Goal: Task Accomplishment & Management: Use online tool/utility

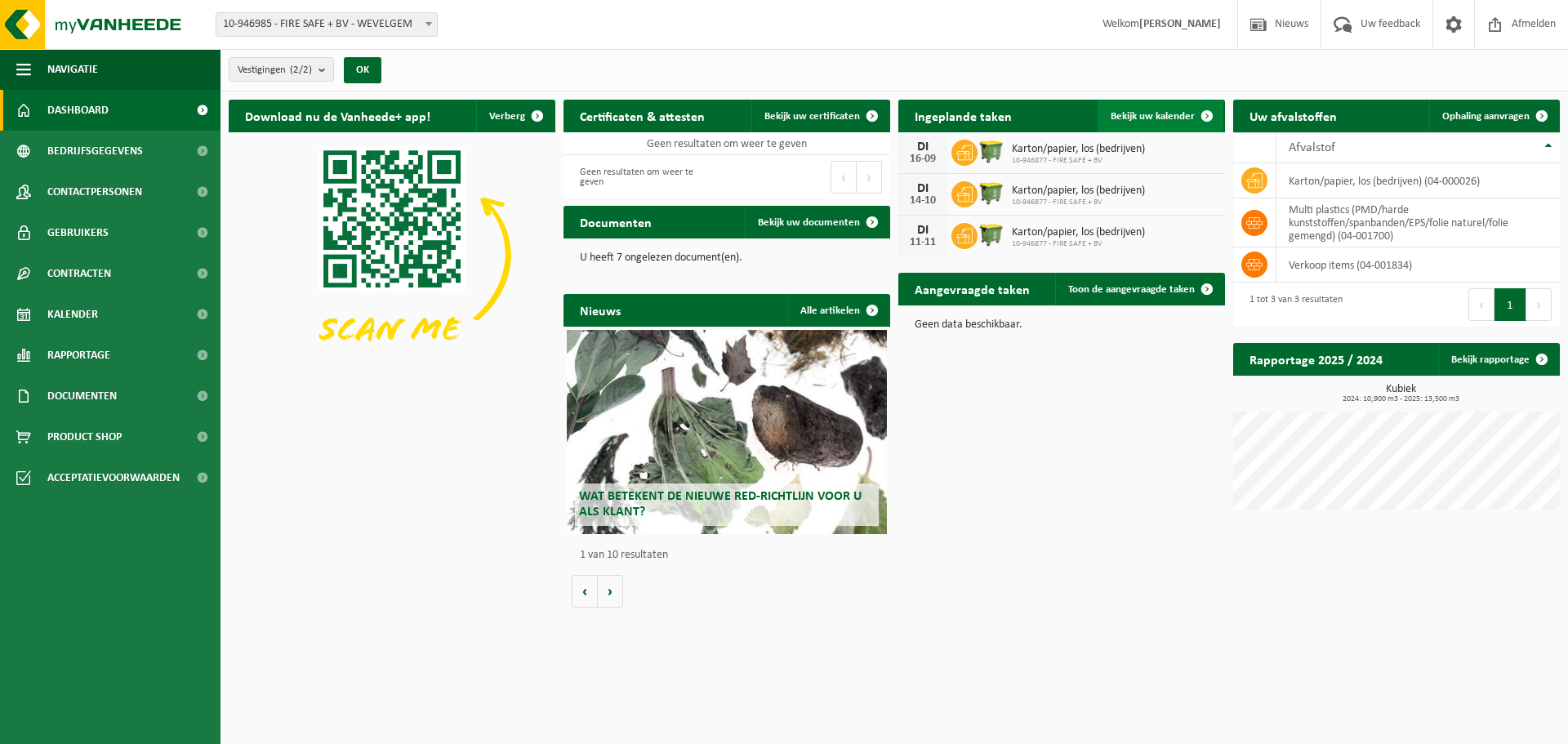
click at [1168, 116] on span "Bekijk uw kalender" at bounding box center [1152, 116] width 84 height 10
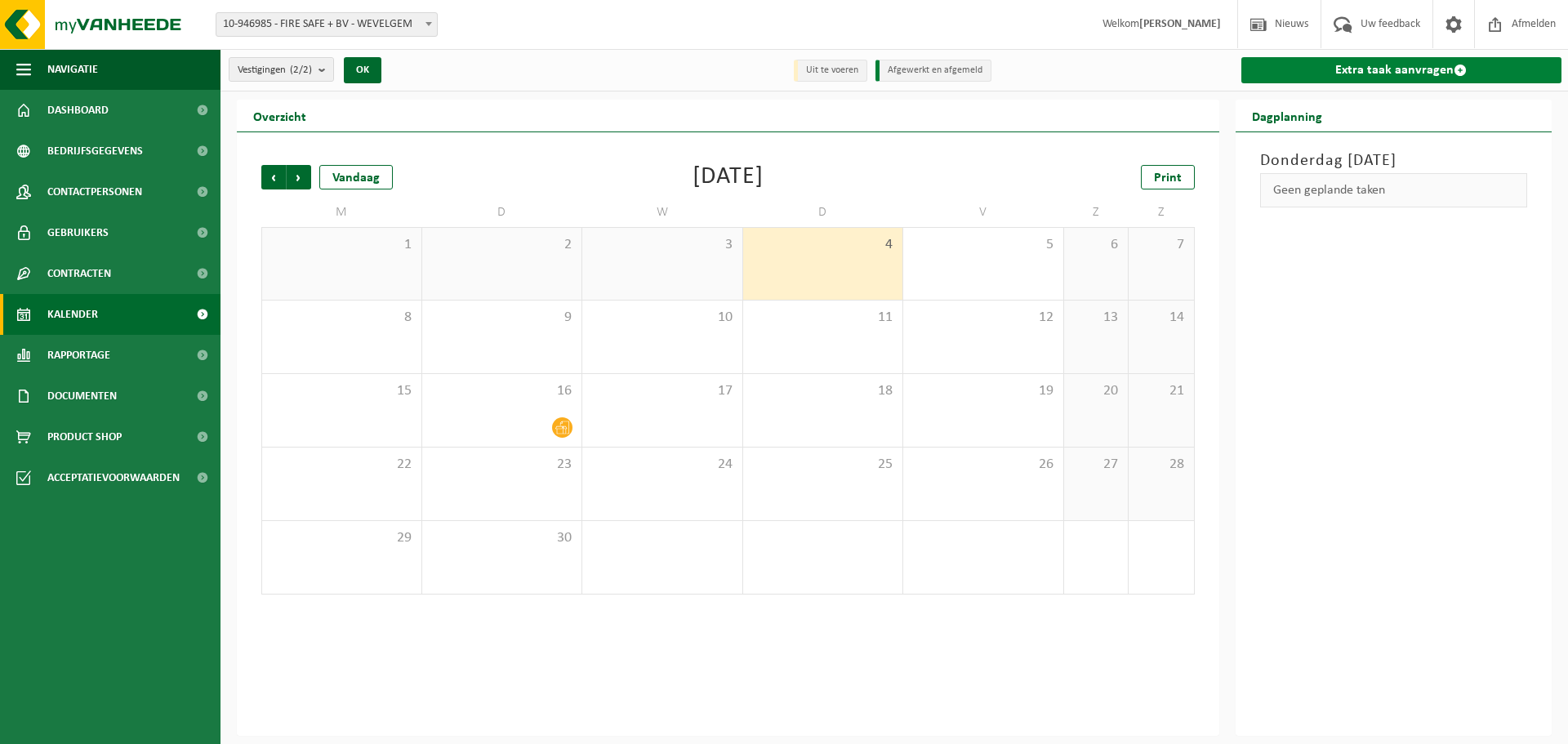
click at [1397, 68] on link "Extra taak aanvragen" at bounding box center [1401, 70] width 321 height 27
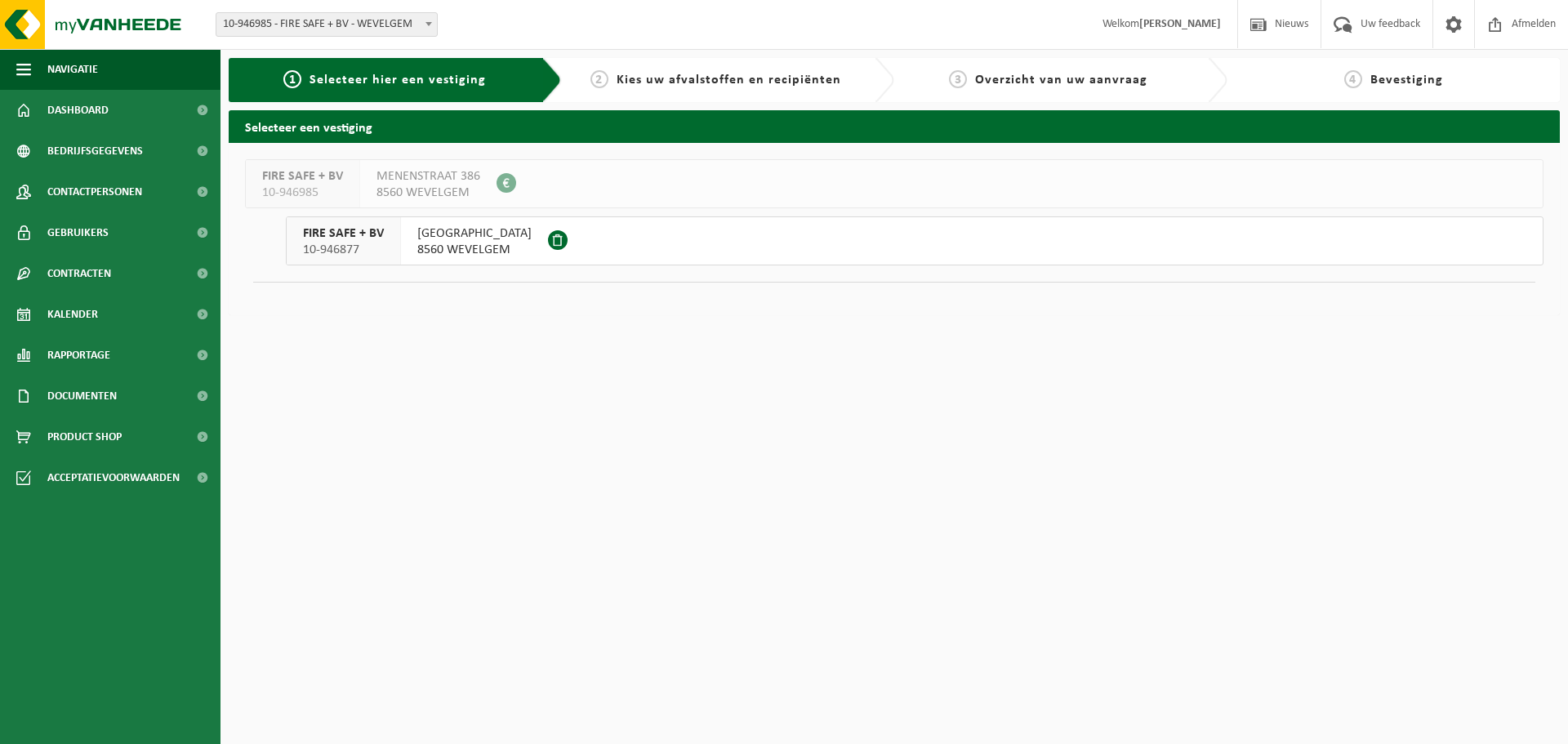
click at [415, 185] on span "8560 WEVELGEM" at bounding box center [427, 192] width 103 height 16
click at [519, 311] on div "FIRE SAFE + BV 10-946985 MENENSTRAAT 386 8560 WEVELGEM 0685.461.683 FIRE SAFE +…" at bounding box center [893, 229] width 1331 height 172
click at [417, 188] on span "8560 WEVELGEM" at bounding box center [427, 192] width 103 height 16
click at [406, 183] on span "MENENSTRAAT 386" at bounding box center [427, 176] width 103 height 16
click at [430, 234] on span "[GEOGRAPHIC_DATA]" at bounding box center [475, 233] width 115 height 16
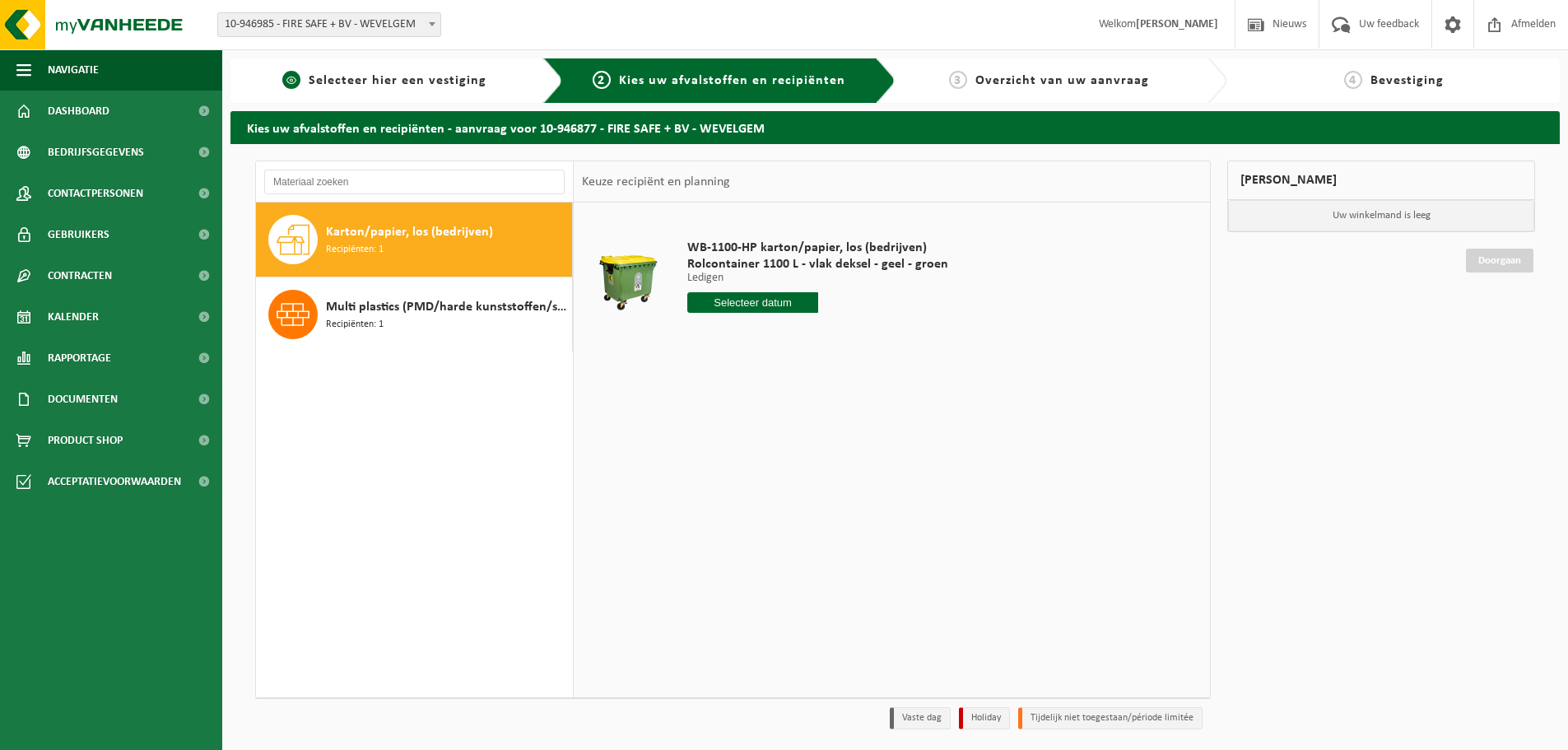
click at [379, 80] on span "Selecteer hier een vestiging" at bounding box center [397, 81] width 178 height 13
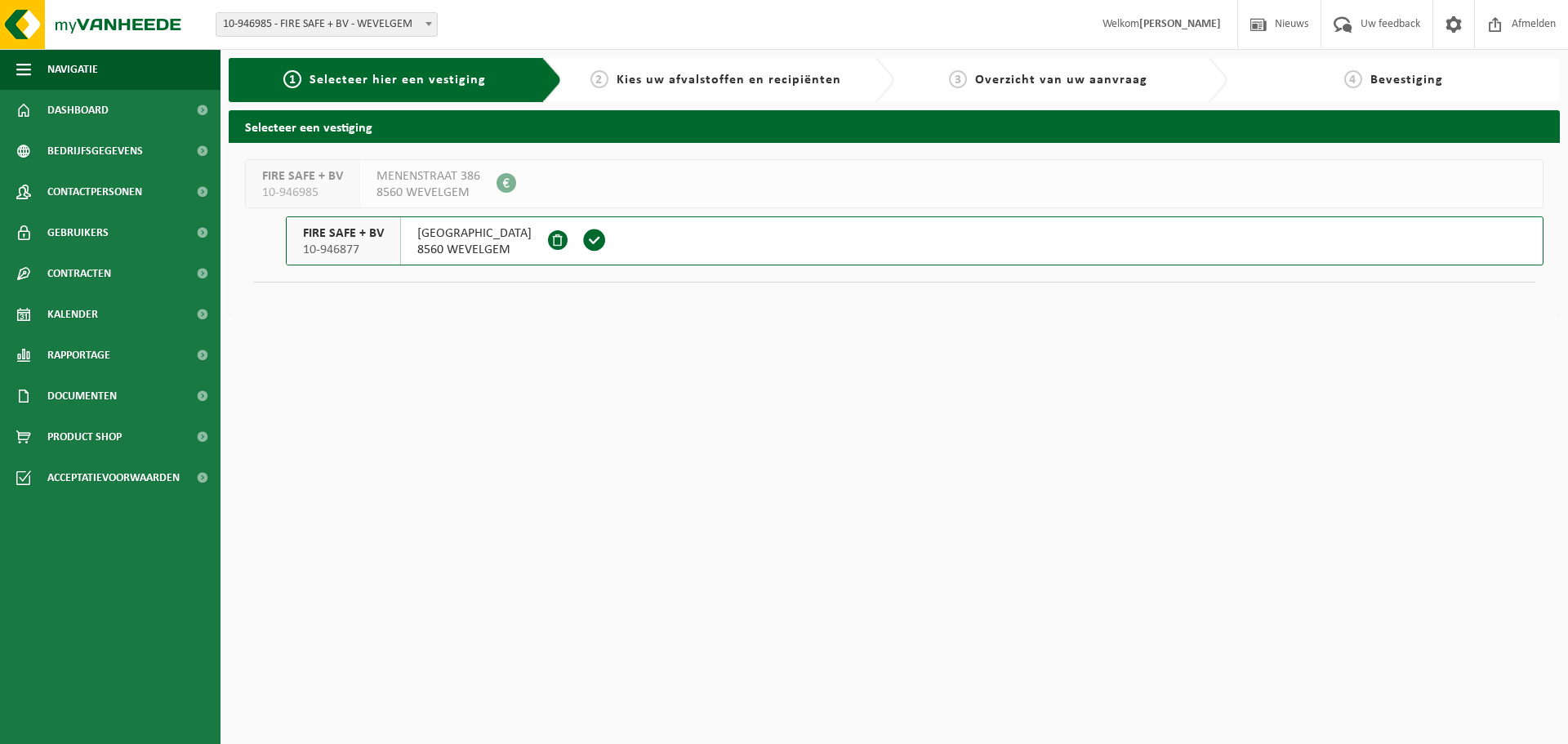
click at [431, 186] on span "8560 WEVELGEM" at bounding box center [427, 192] width 103 height 16
click at [503, 185] on span at bounding box center [506, 183] width 20 height 20
click at [393, 180] on span "MENENSTRAAT 386" at bounding box center [427, 176] width 103 height 16
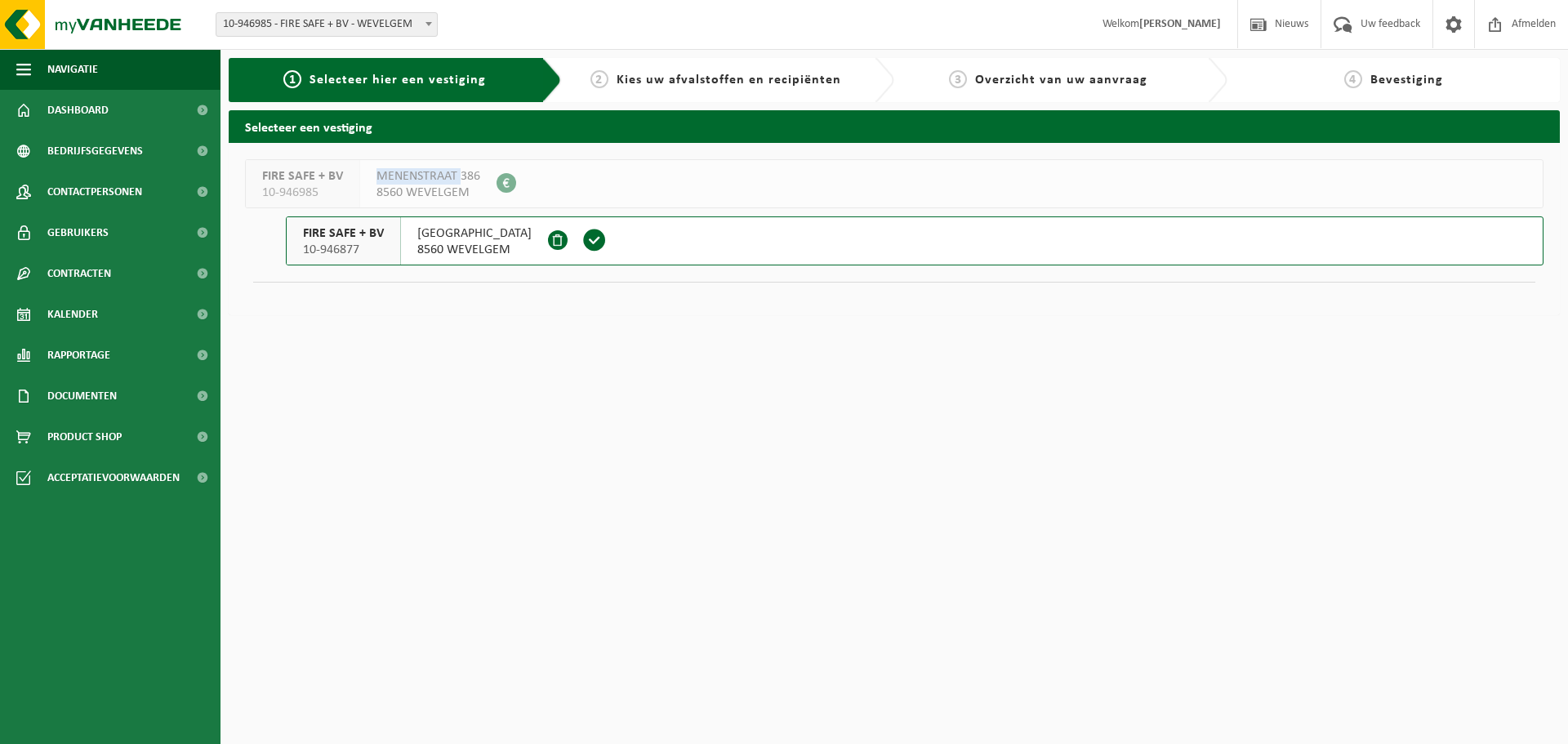
click at [393, 180] on span "MENENSTRAAT 386" at bounding box center [427, 176] width 103 height 16
click at [437, 332] on html "Vestiging: 10-946985 - FIRE SAFE + BV - WEVELGEM 10-946877 - FIRE SAFE + BV - W…" at bounding box center [784, 372] width 1568 height 744
click at [549, 245] on span at bounding box center [557, 240] width 20 height 20
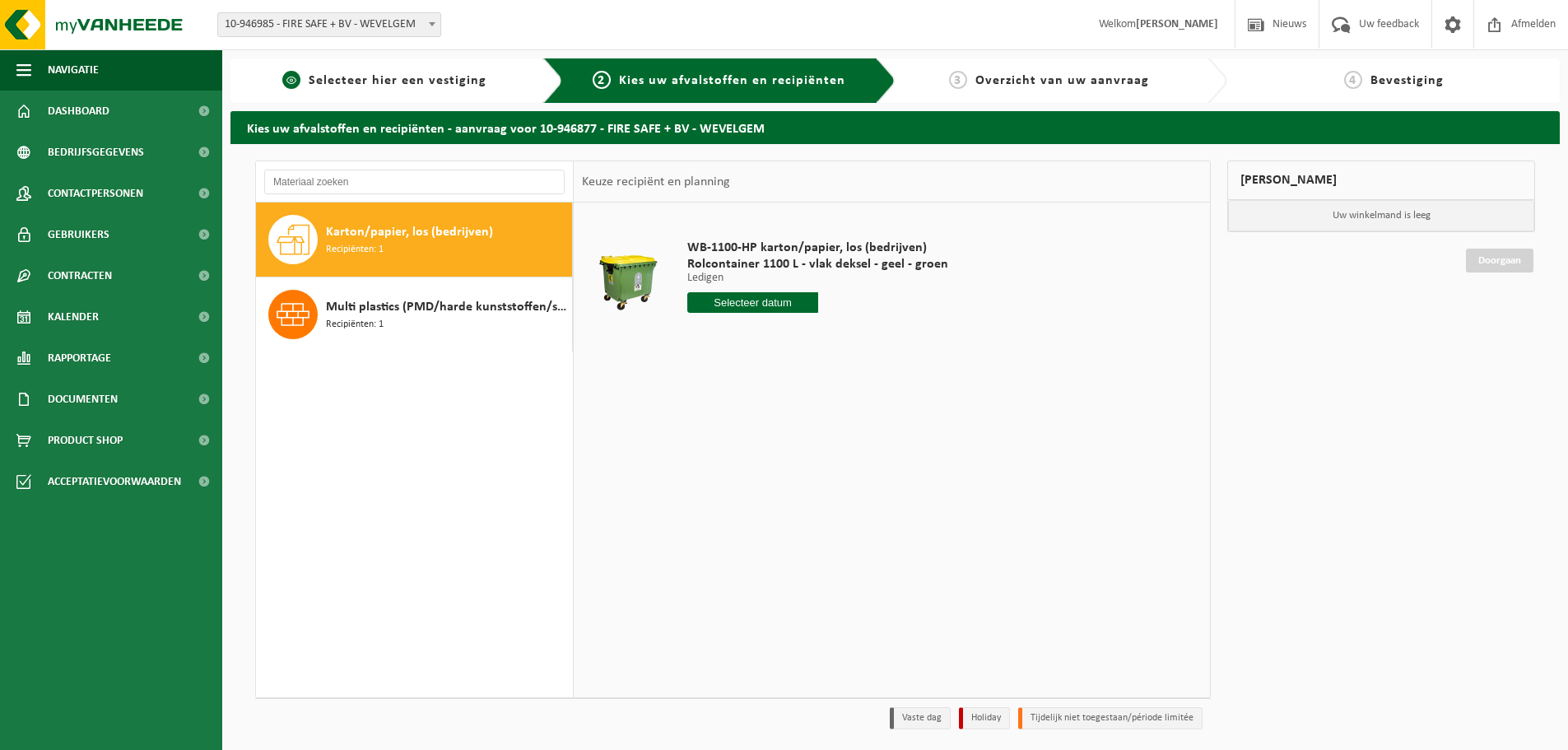
click at [367, 87] on span "Selecteer hier een vestiging" at bounding box center [397, 81] width 178 height 13
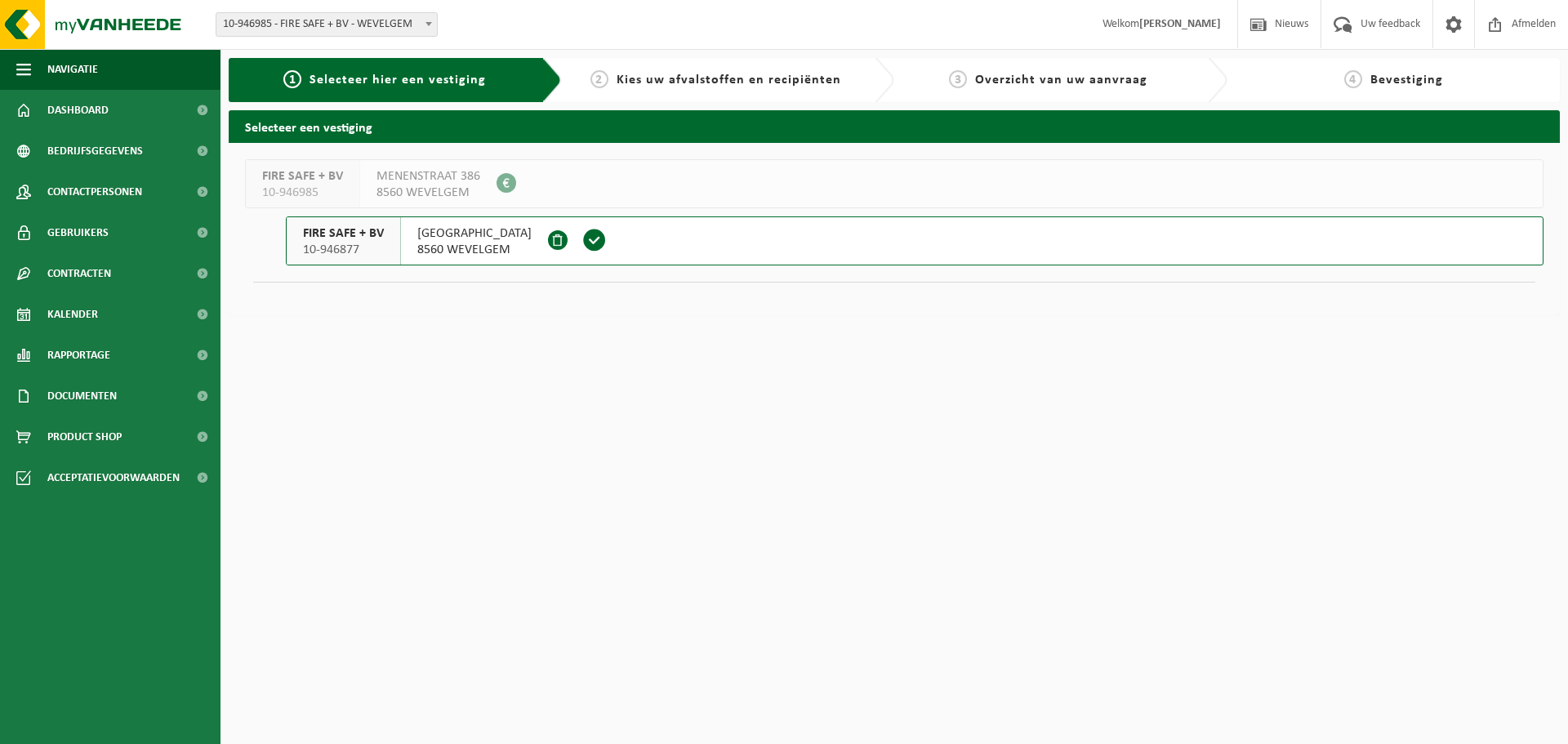
click at [459, 241] on span "NORMANDIESTRAAT" at bounding box center [475, 233] width 115 height 16
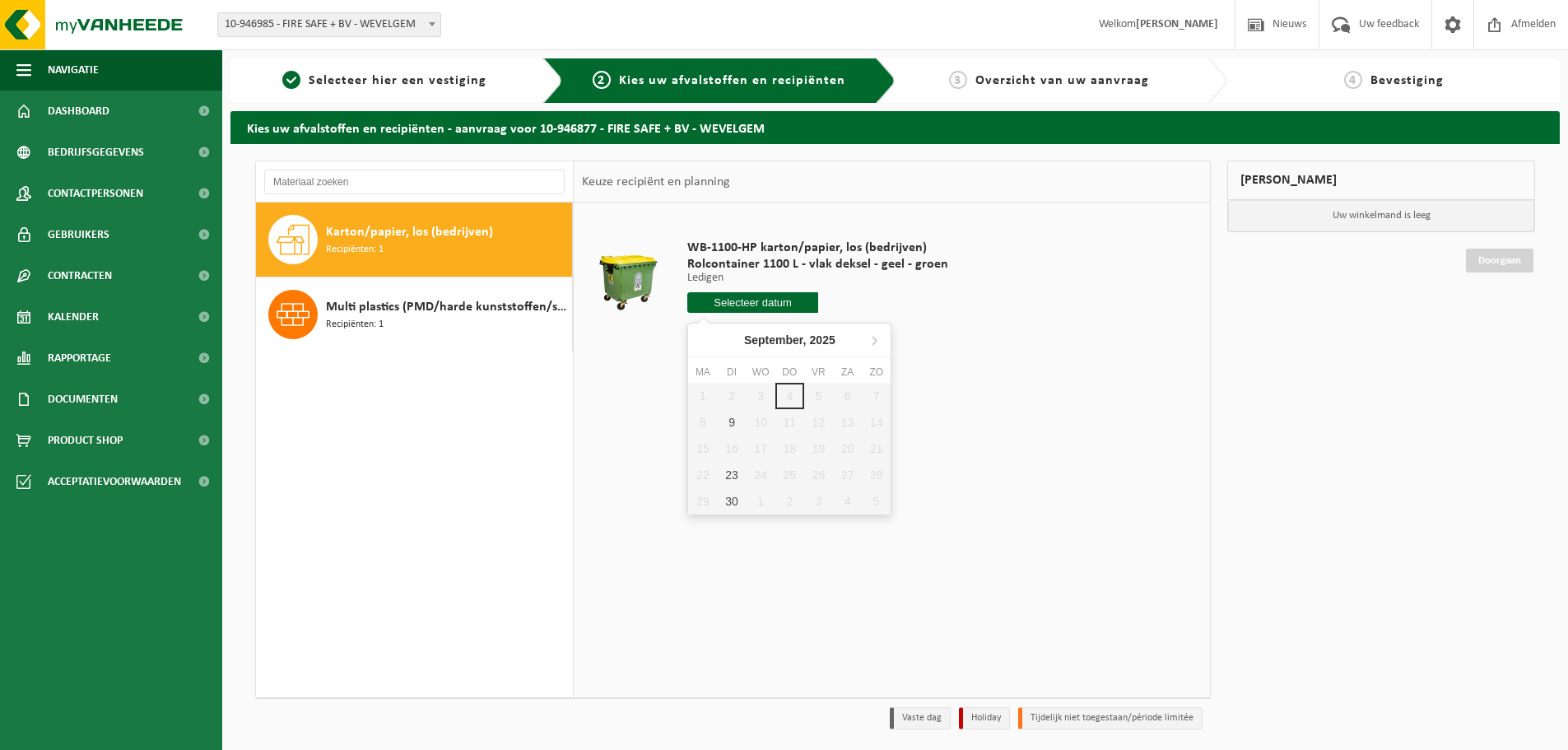
click at [743, 305] on input "text" at bounding box center [752, 303] width 131 height 21
click at [731, 421] on div "9" at bounding box center [731, 422] width 29 height 27
type input "Van [DATE]"
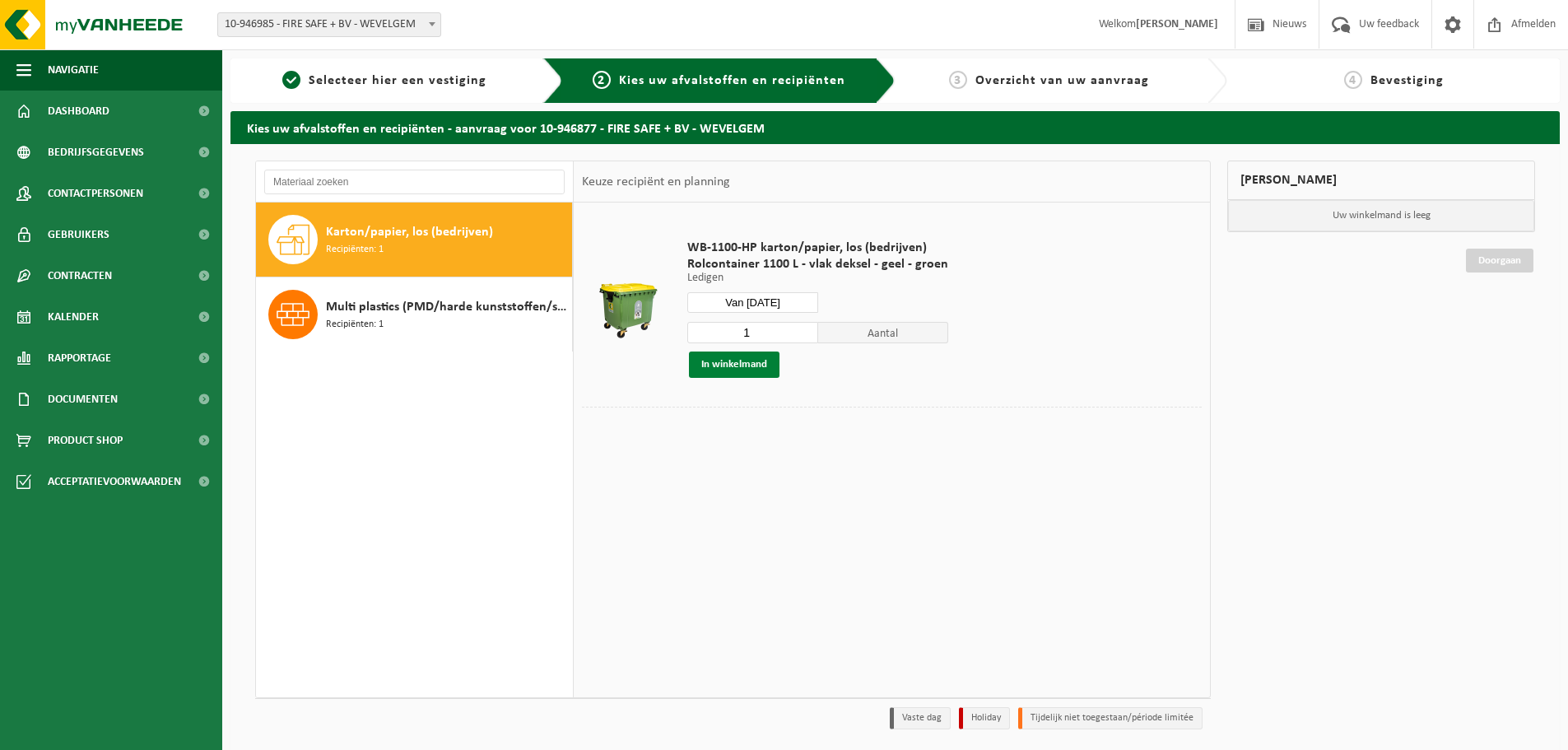
click at [744, 365] on button "In winkelmand" at bounding box center [734, 365] width 91 height 27
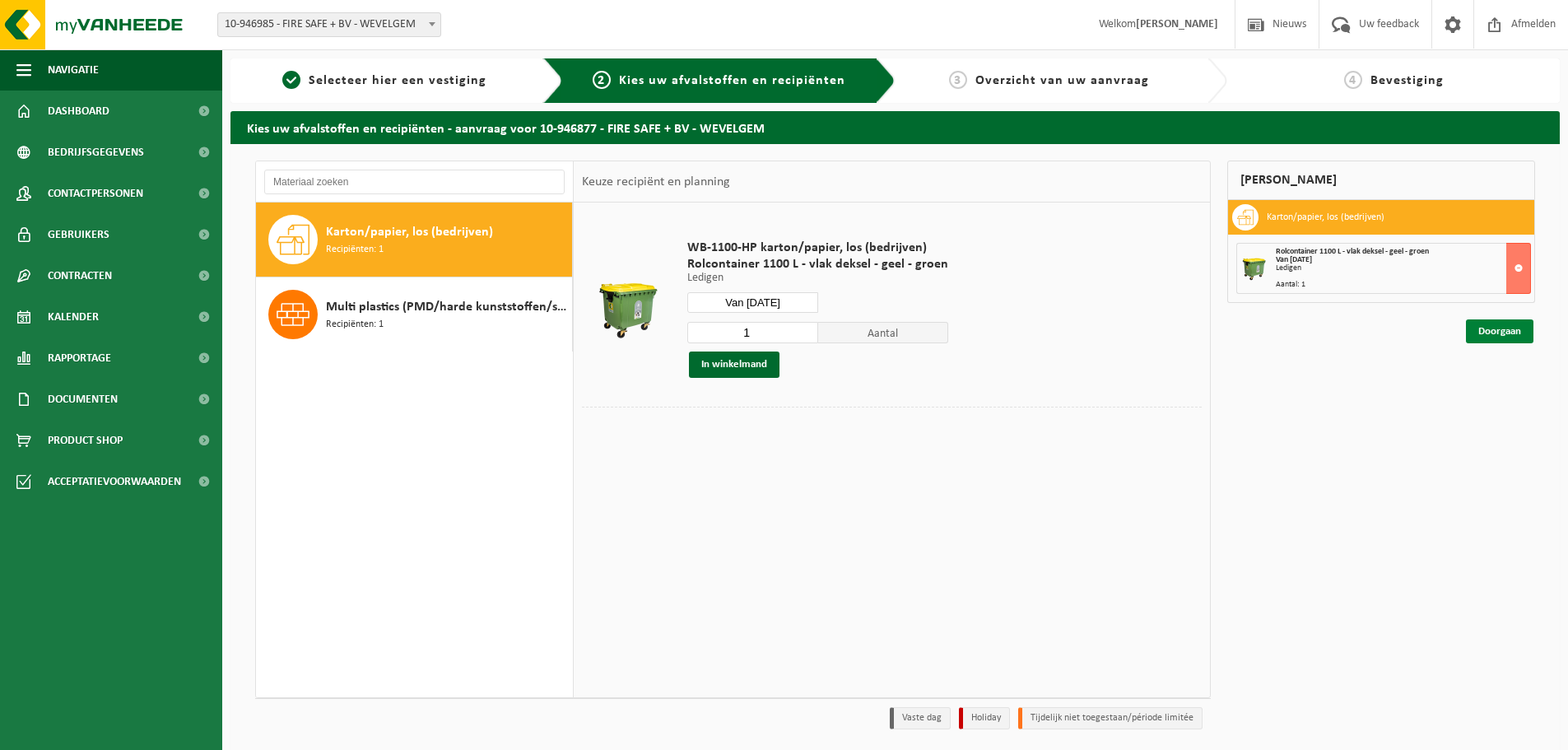
click at [1498, 332] on link "Doorgaan" at bounding box center [1499, 331] width 68 height 24
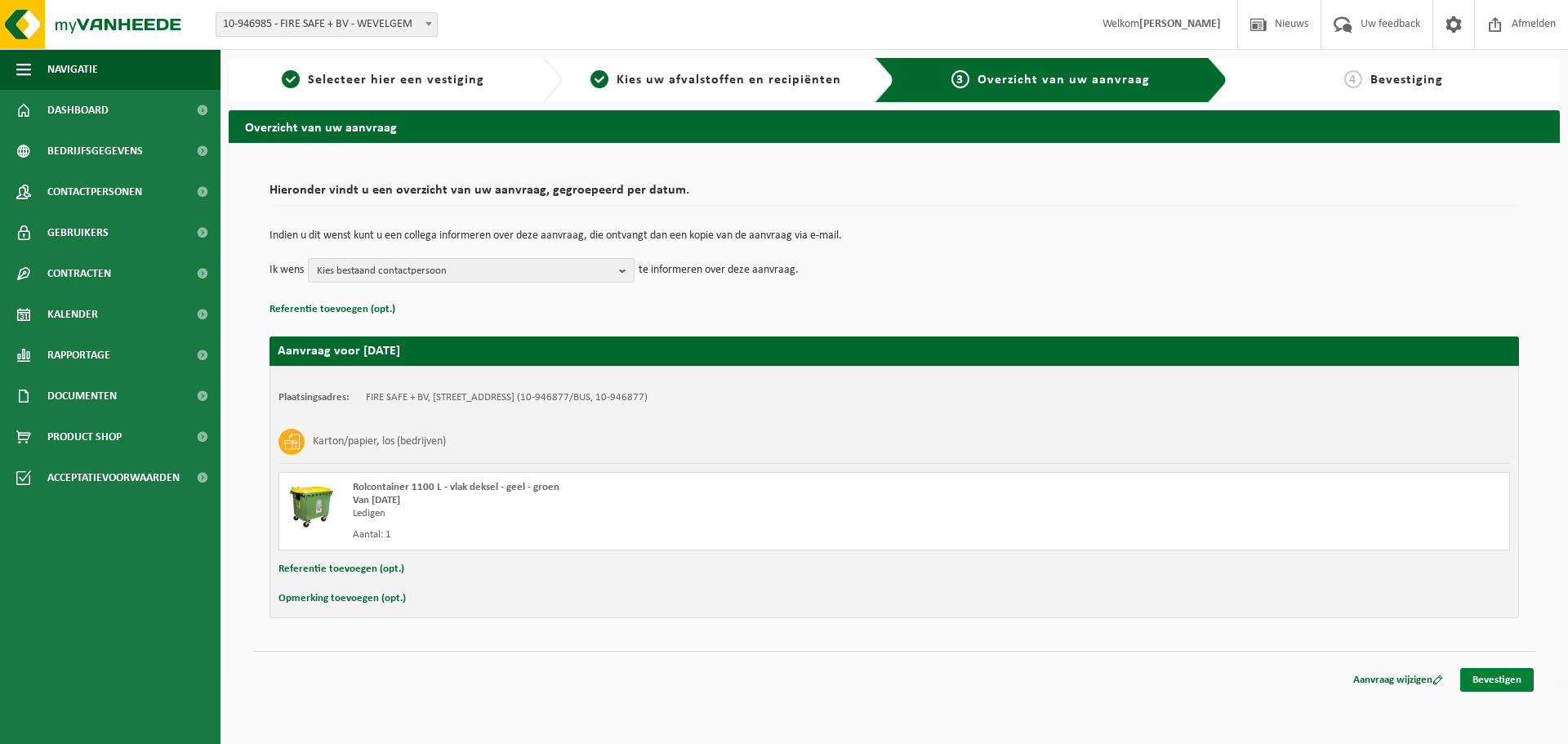
click at [1510, 678] on link "Bevestigen" at bounding box center [1497, 680] width 74 height 24
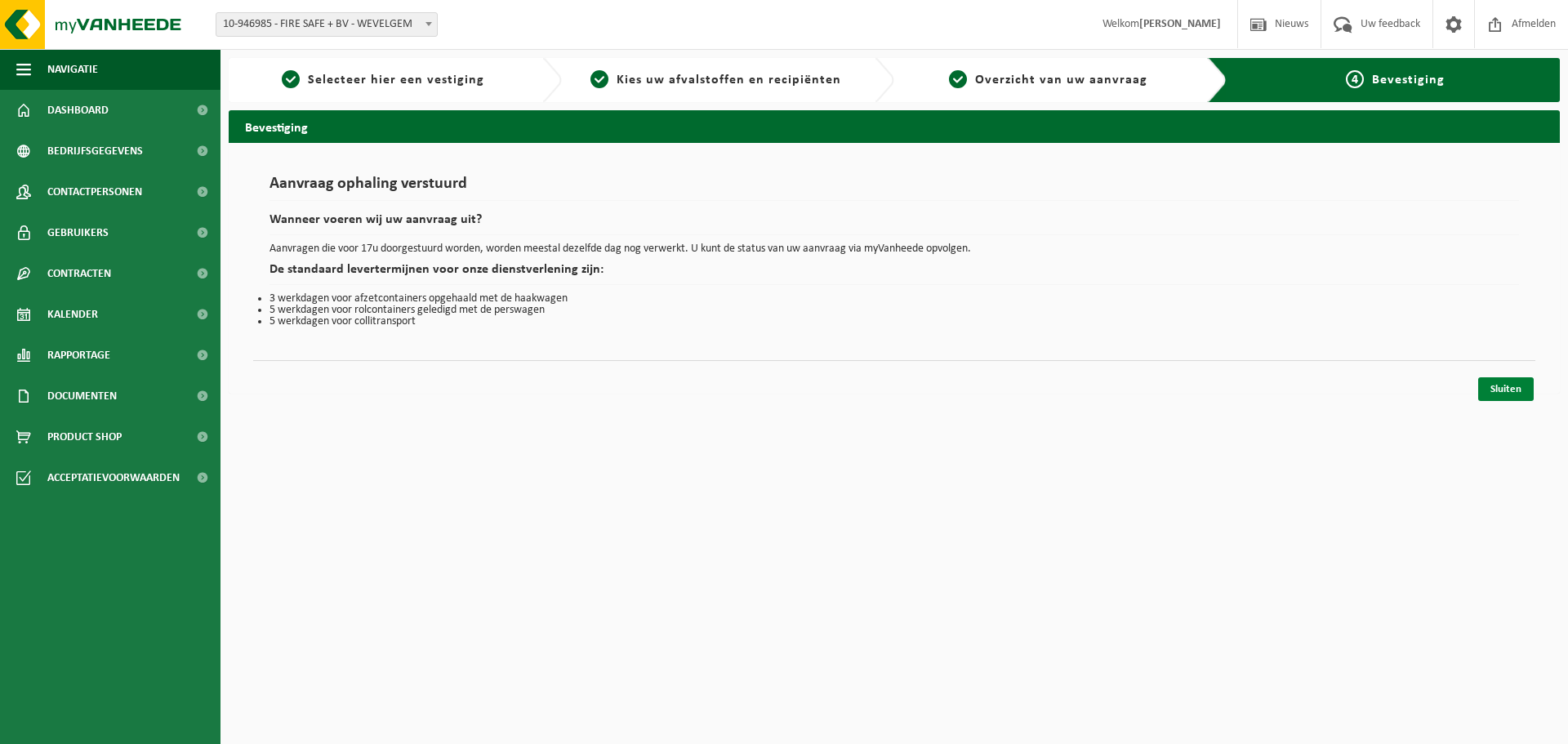
click at [1507, 391] on link "Sluiten" at bounding box center [1505, 389] width 56 height 24
